Goal: Transaction & Acquisition: Purchase product/service

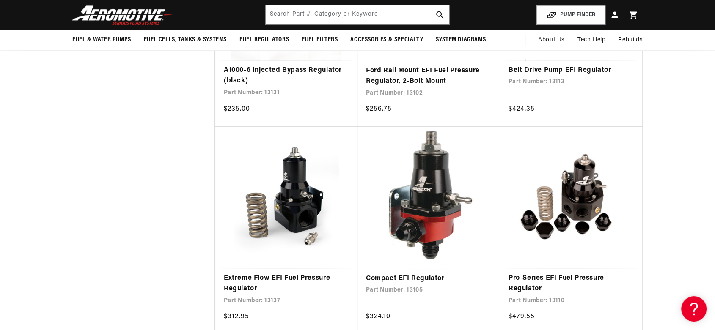
scroll to position [0, 1073]
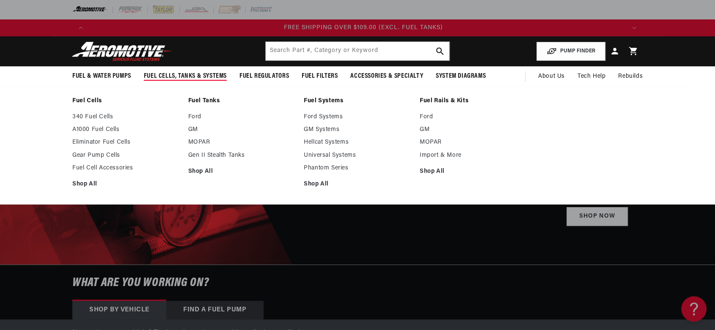
scroll to position [0, 1609]
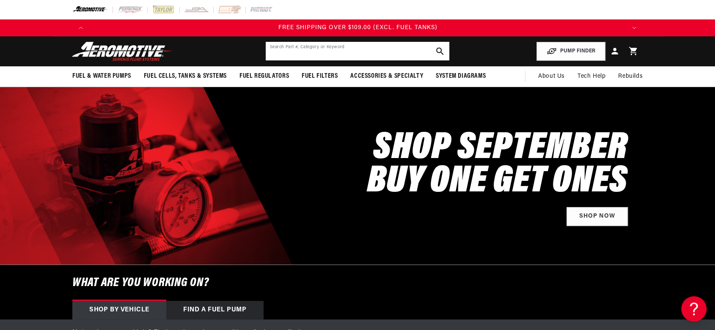
click at [317, 57] on input "text" at bounding box center [358, 51] width 184 height 19
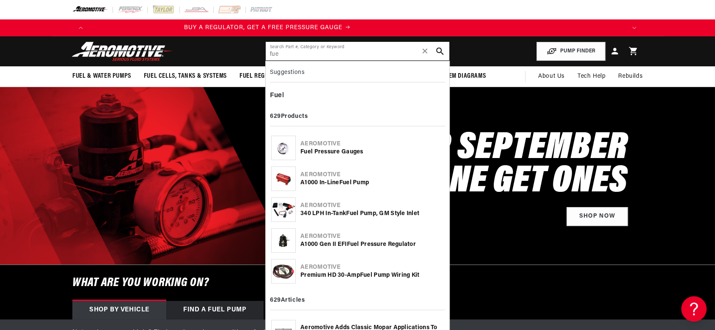
scroll to position [0, 0]
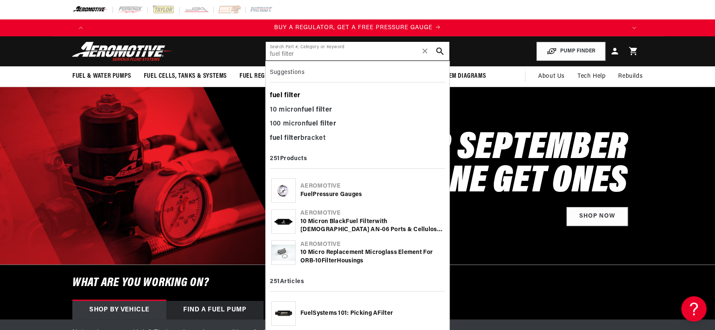
type input "fuel filter"
click at [295, 95] on b "filter" at bounding box center [292, 95] width 16 height 7
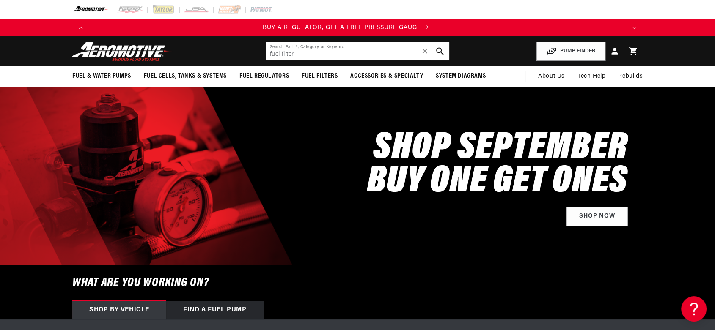
scroll to position [0, 94]
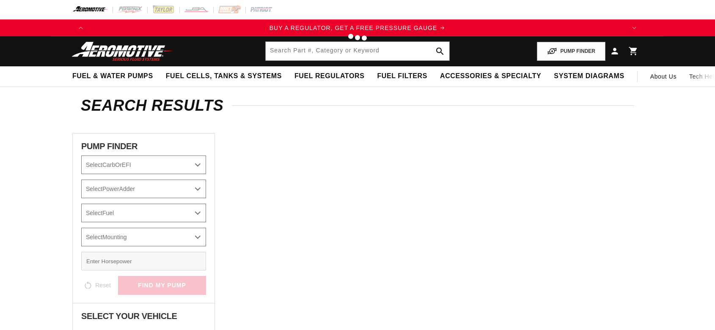
type input "fuel filter"
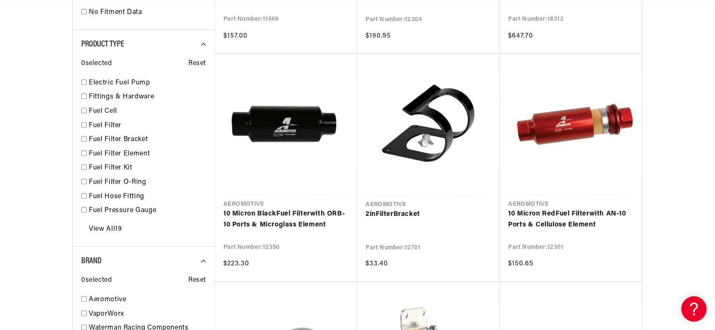
scroll to position [560, 0]
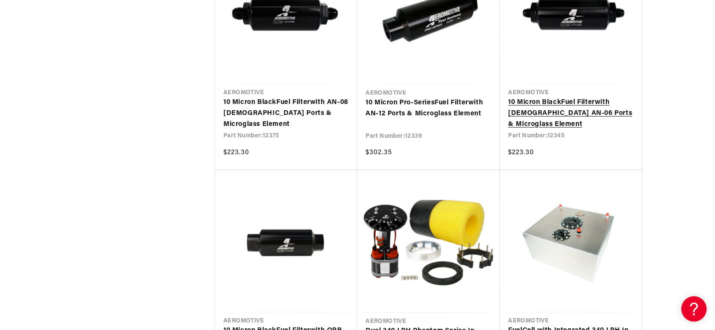
click at [562, 99] on link "10 Micron Black Fuel Filter with Male AN-06 Ports & Microglass Element" at bounding box center [570, 113] width 125 height 33
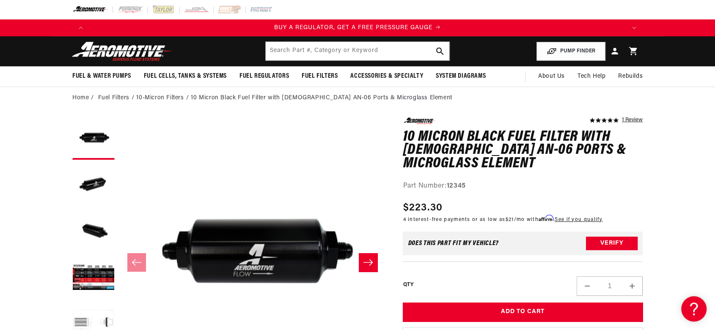
click at [360, 257] on button "Slide right" at bounding box center [368, 262] width 19 height 19
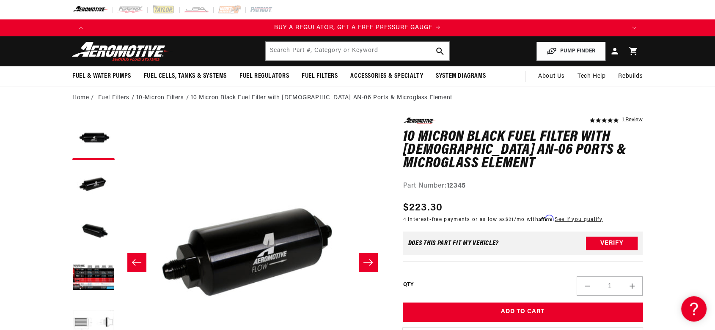
click at [360, 257] on button "Slide right" at bounding box center [368, 262] width 19 height 19
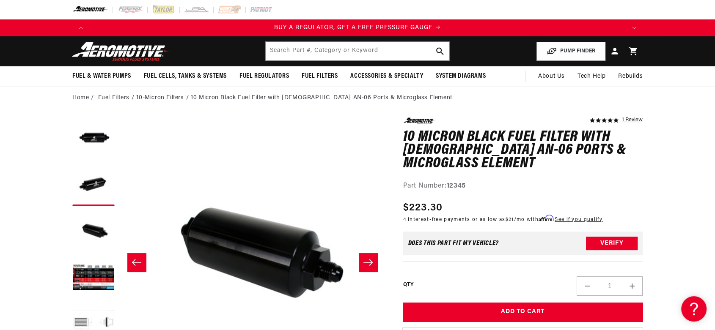
click at [360, 256] on button "Slide right" at bounding box center [368, 262] width 19 height 19
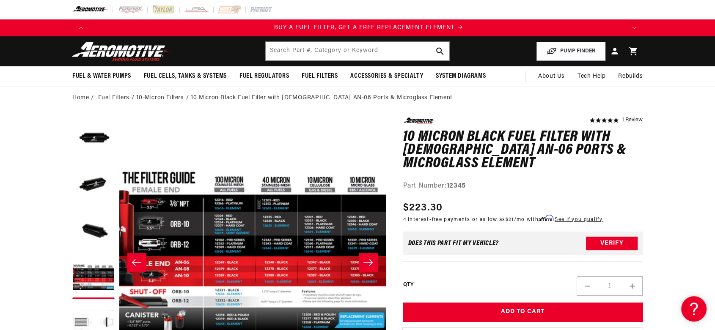
scroll to position [0, 536]
click at [360, 256] on button "Slide right" at bounding box center [368, 262] width 19 height 19
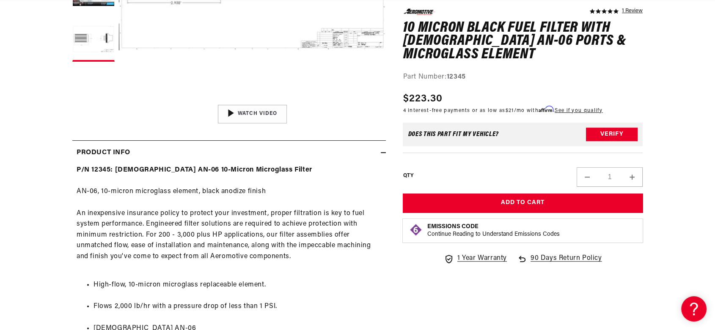
scroll to position [0, 1609]
